Goal: Download file/media

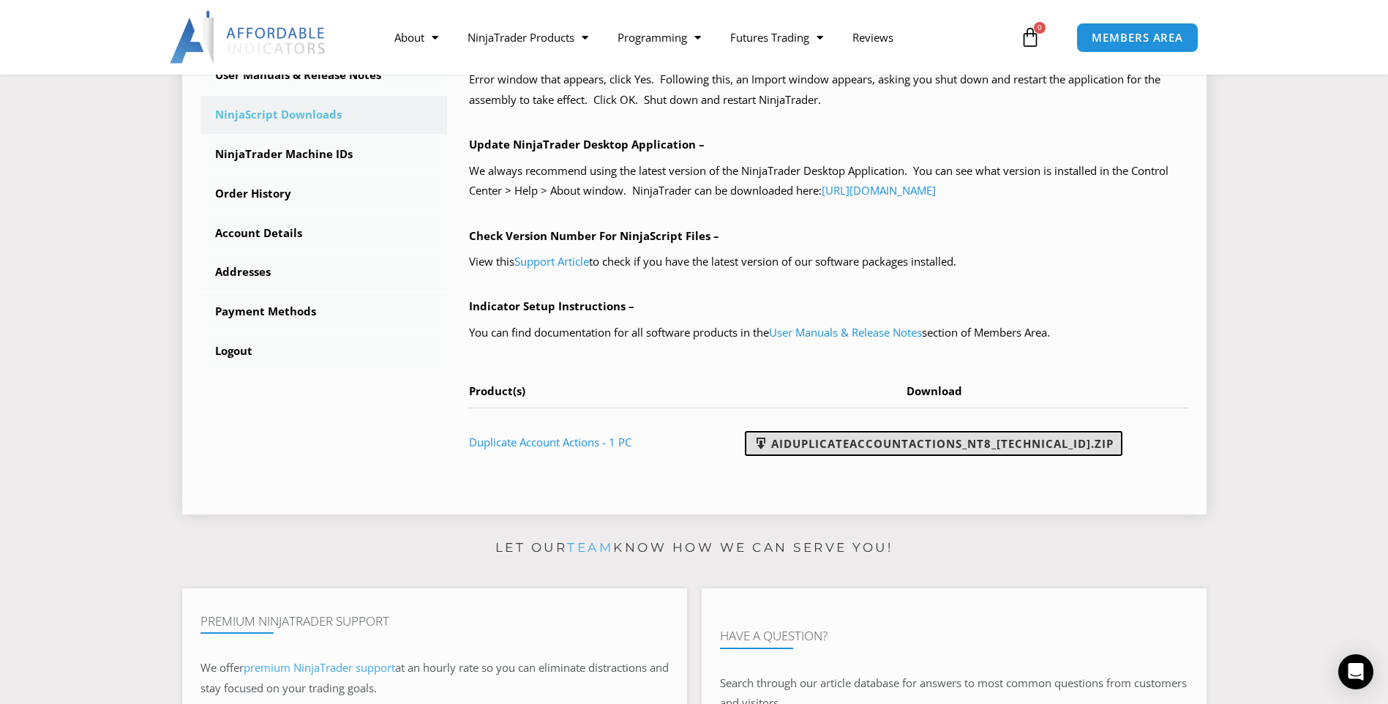
click at [837, 441] on link "AIDuplicateAccountActions_NT8_[TECHNICAL_ID].zip" at bounding box center [934, 443] width 378 height 25
click at [1255, 261] on section "****** Dashboard Subscriptions User Manuals & Release Notes NinjaScript Downloa…" at bounding box center [694, 149] width 1315 height 754
click at [956, 442] on link "AIDuplicateAccountActions_NT8_[TECHNICAL_ID].zip" at bounding box center [934, 443] width 378 height 25
click at [1342, 54] on div at bounding box center [694, 37] width 1388 height 75
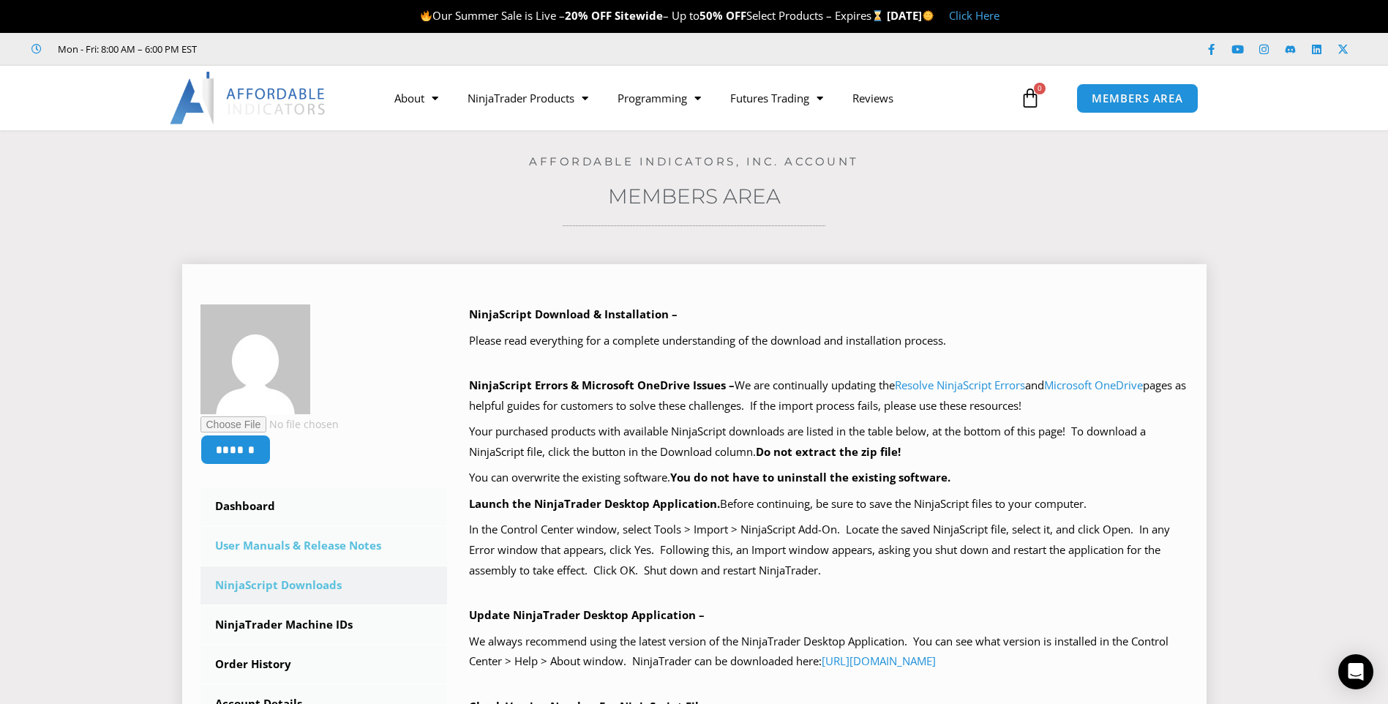
click at [278, 551] on link "User Manuals & Release Notes" at bounding box center [324, 546] width 247 height 38
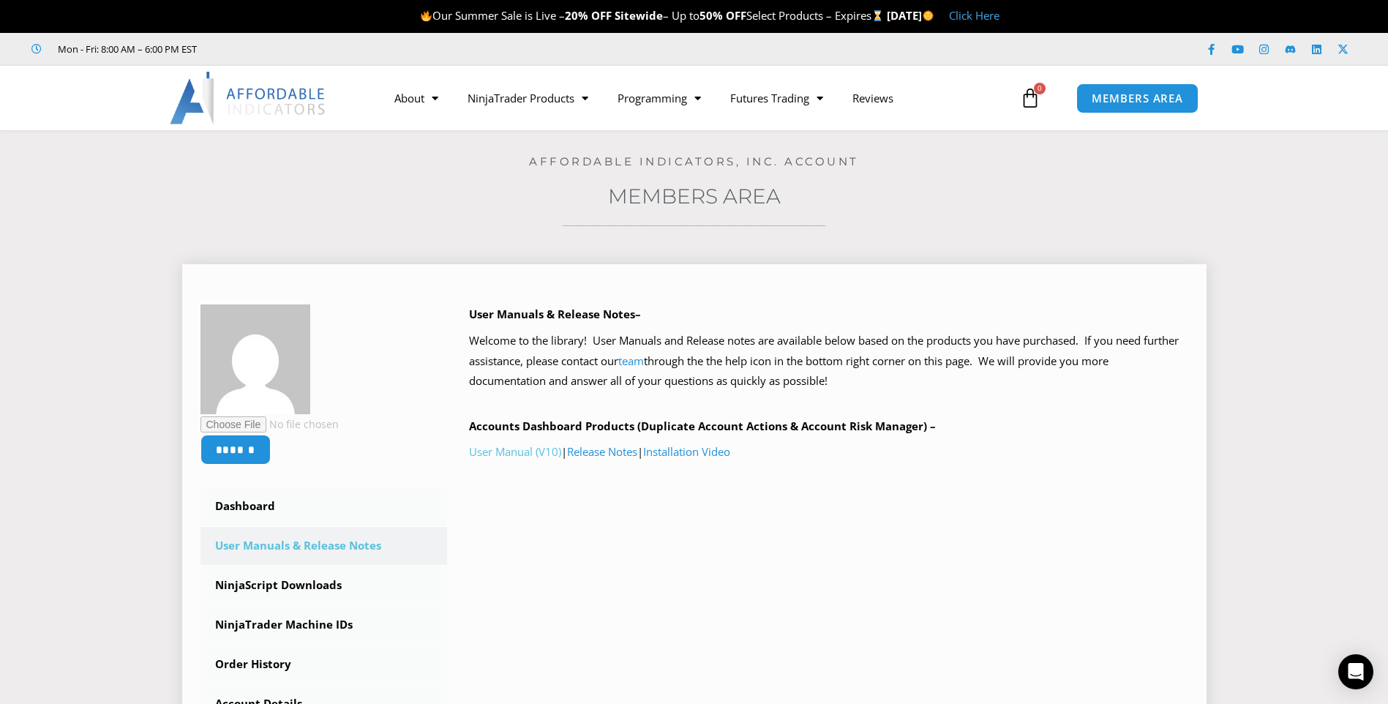
click at [520, 455] on link "User Manual (V10)" at bounding box center [515, 451] width 92 height 15
